Goal: Navigation & Orientation: Find specific page/section

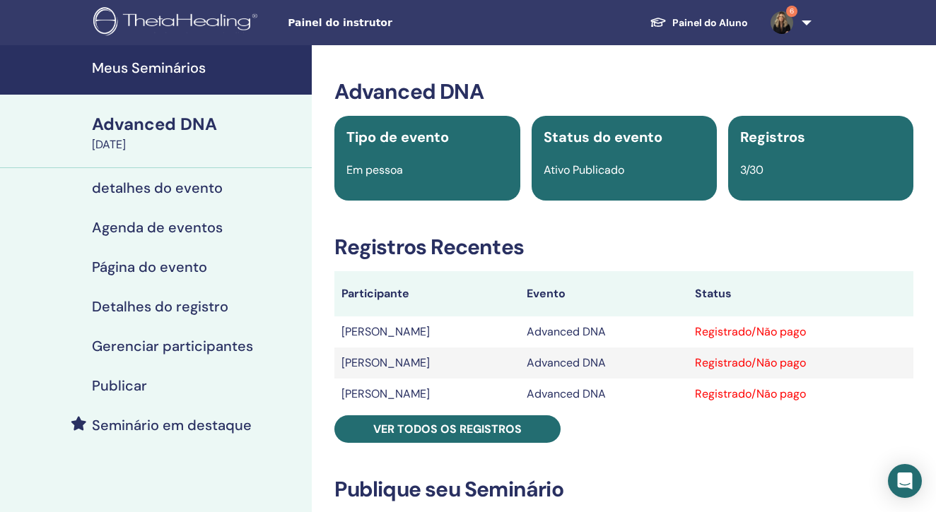
click at [143, 70] on h4 "Meus Seminários" at bounding box center [197, 67] width 211 height 17
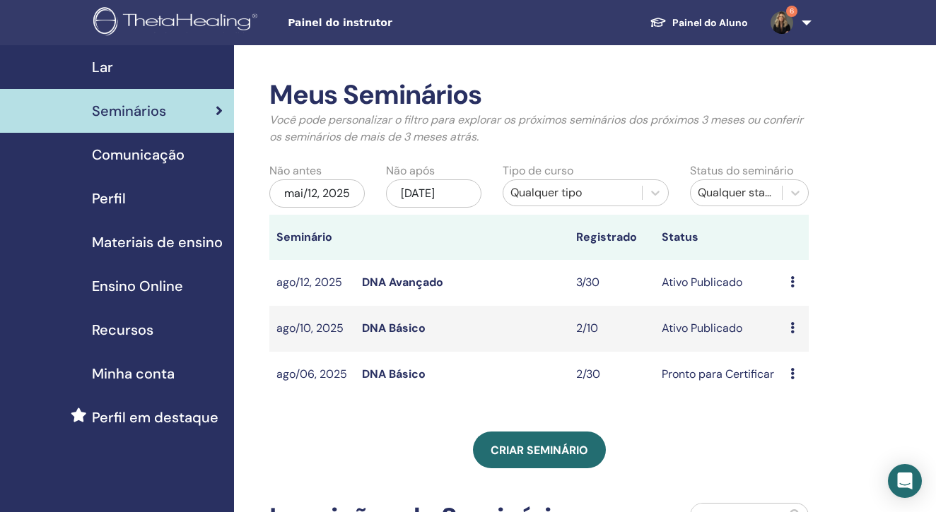
click at [434, 289] on link "DNA Avançado" at bounding box center [402, 282] width 81 height 15
click at [410, 336] on link "DNA Básico" at bounding box center [394, 328] width 64 height 15
